Goal: Find specific page/section: Find specific page/section

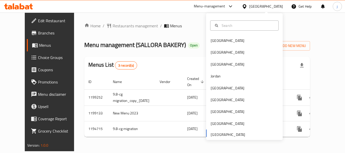
click at [208, 5] on div "Menu-management" at bounding box center [209, 6] width 31 height 6
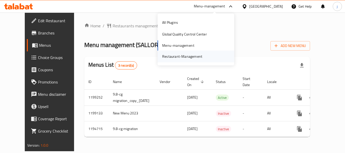
click at [183, 56] on div "Restaurant-Management" at bounding box center [182, 57] width 40 height 6
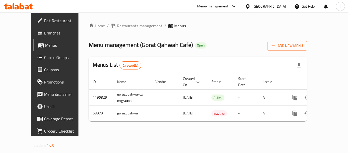
click at [215, 6] on div "Menu-management" at bounding box center [212, 6] width 31 height 6
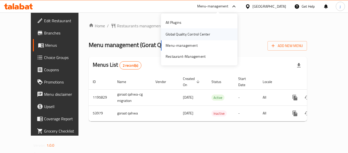
click at [197, 33] on div "Global Quality Control Center" at bounding box center [188, 34] width 45 height 6
